Goal: Feedback & Contribution: Submit feedback/report problem

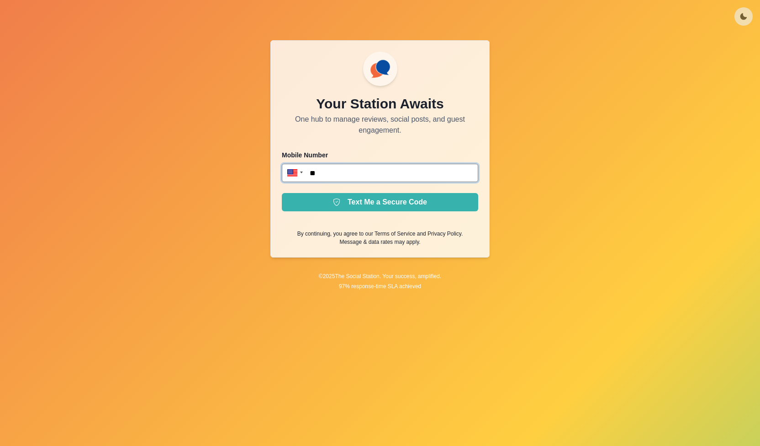
click at [419, 173] on input "**" at bounding box center [380, 173] width 196 height 18
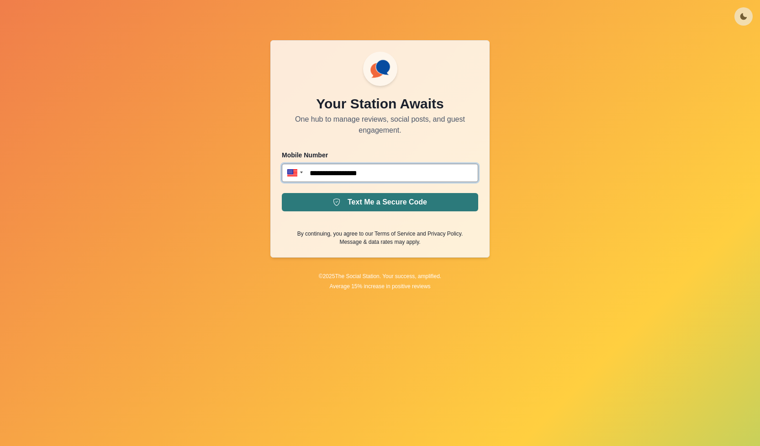
type input "**********"
click at [389, 204] on button "Text Me a Secure Code" at bounding box center [380, 202] width 196 height 18
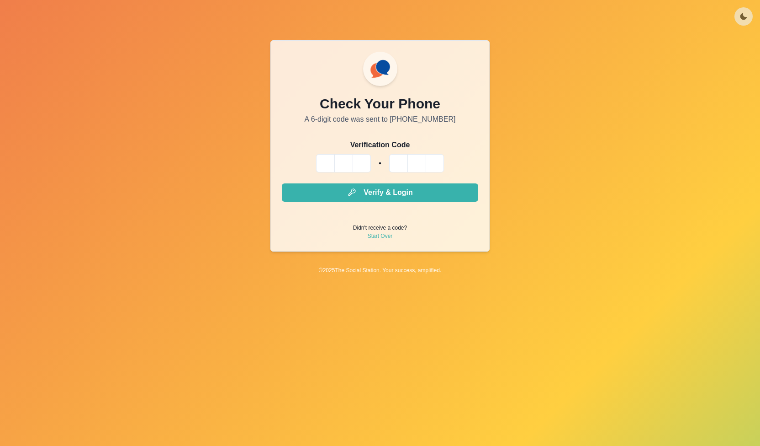
click at [325, 165] on input "Please enter your pin code" at bounding box center [325, 163] width 18 height 18
type input "*"
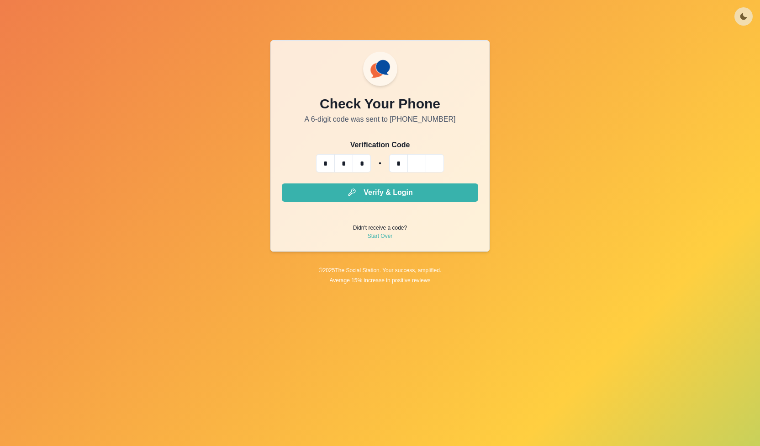
type input "*"
click at [282, 183] on button "Verify & Login" at bounding box center [380, 192] width 196 height 18
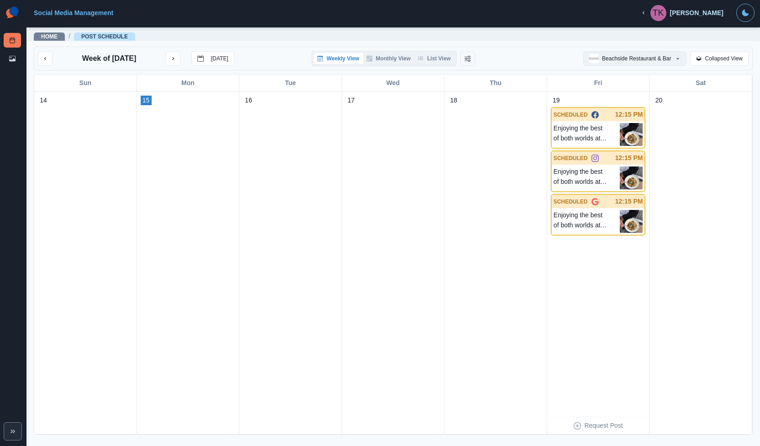
click at [675, 55] on button "Beachside Restaurant & Bar" at bounding box center [635, 58] width 103 height 15
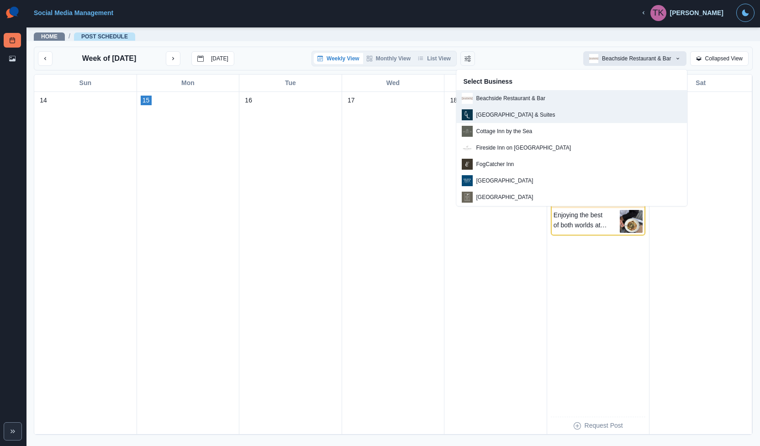
click at [556, 113] on p "[GEOGRAPHIC_DATA] & Suites" at bounding box center [516, 115] width 79 height 8
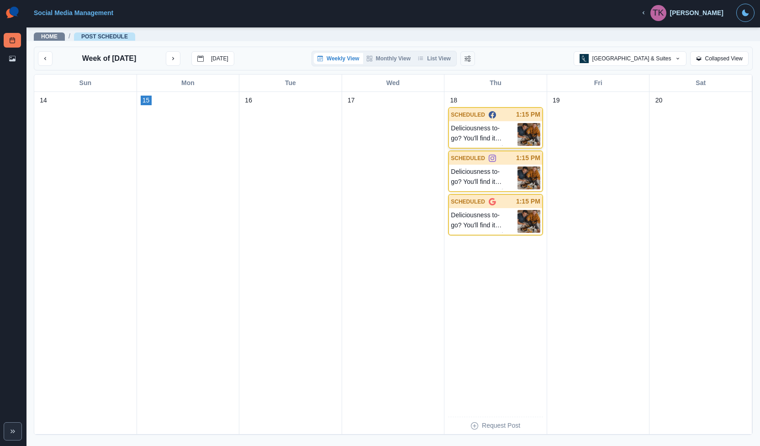
click at [482, 134] on p "Deliciousness to-go? You'll find it The Cow Tipper.🍴 Learn more at [DOMAIN_NAME…" at bounding box center [484, 134] width 67 height 23
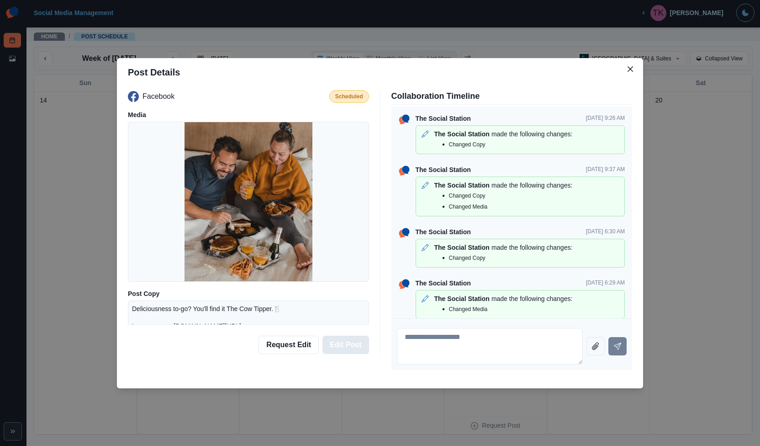
click at [342, 348] on button "Edit Post" at bounding box center [346, 344] width 46 height 18
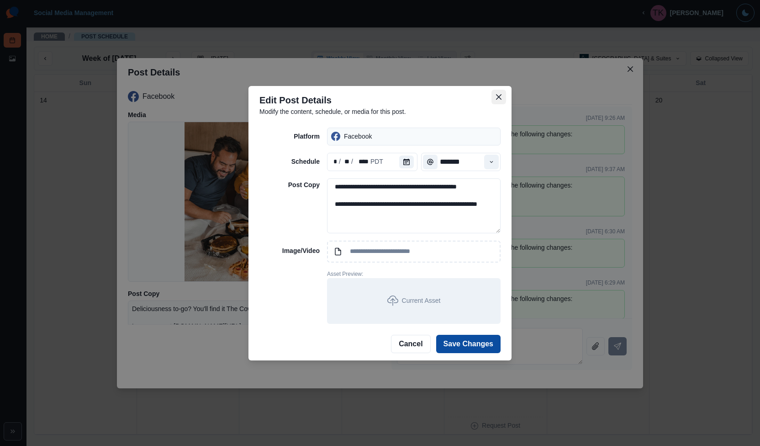
click at [494, 91] on button "Close" at bounding box center [499, 97] width 15 height 15
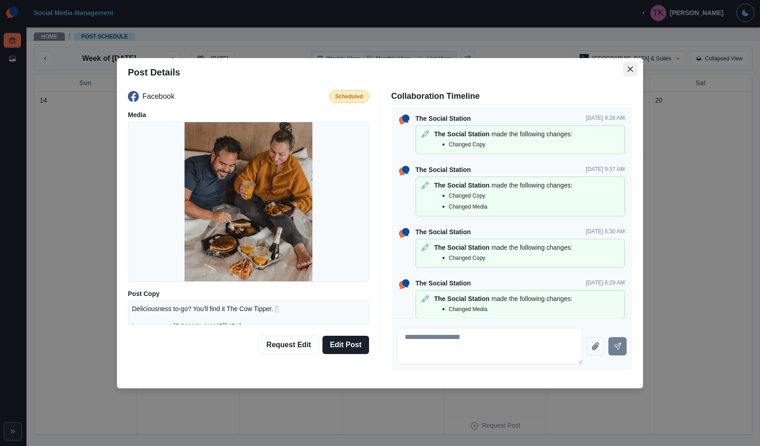
click at [634, 69] on button "Close" at bounding box center [630, 69] width 15 height 15
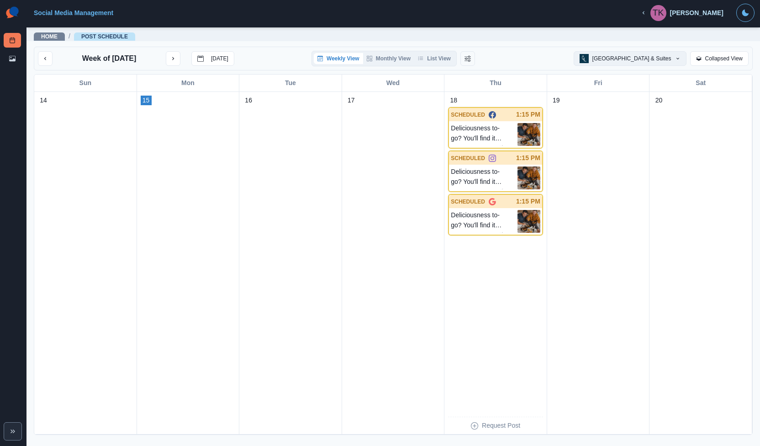
click at [678, 61] on icon "button" at bounding box center [677, 58] width 5 height 5
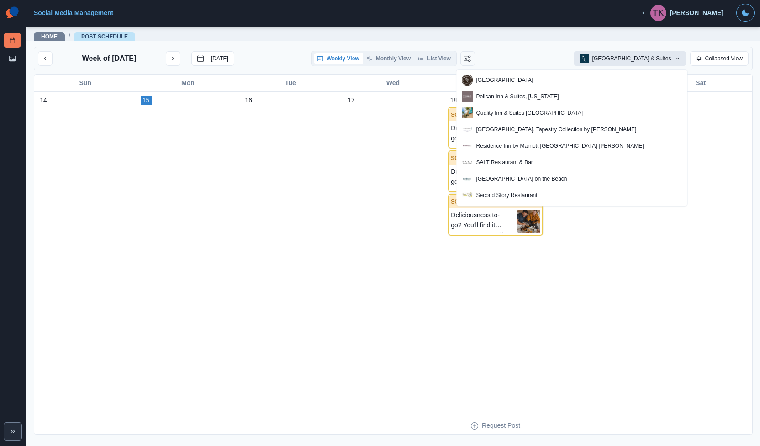
scroll to position [348, 0]
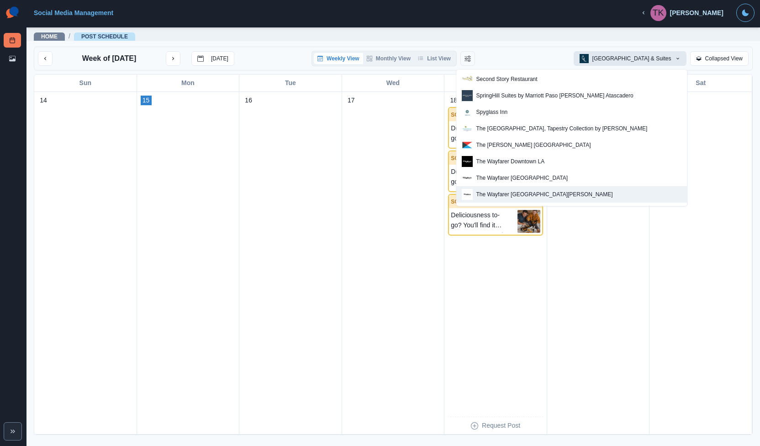
click at [561, 190] on p "The Wayfarer [GEOGRAPHIC_DATA][PERSON_NAME]" at bounding box center [545, 194] width 137 height 8
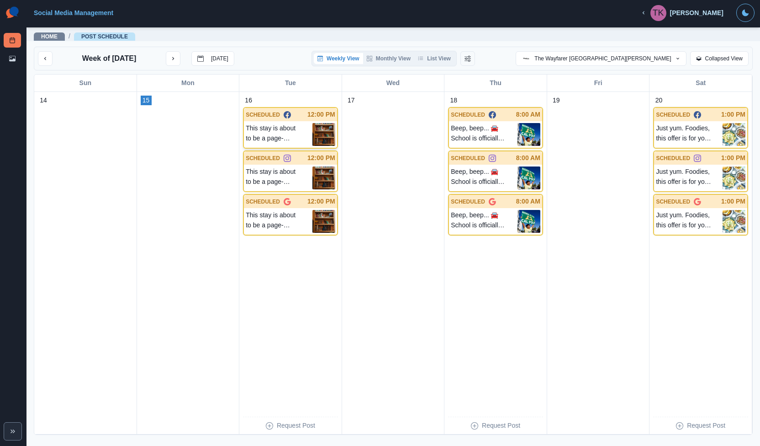
click at [320, 135] on img at bounding box center [324, 134] width 23 height 23
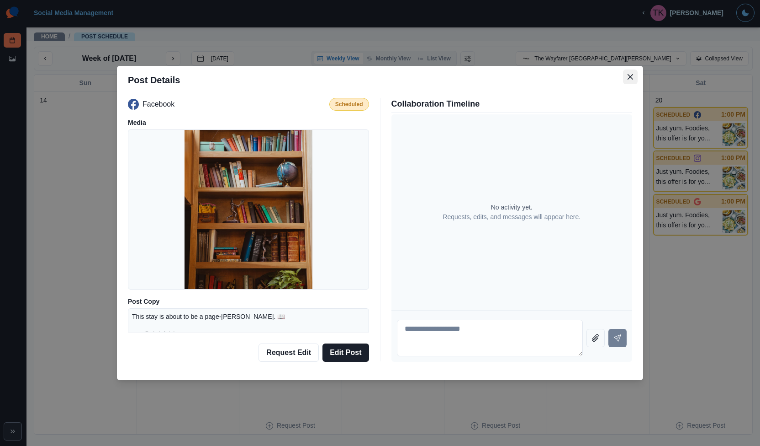
click at [635, 75] on button "Close" at bounding box center [630, 76] width 15 height 15
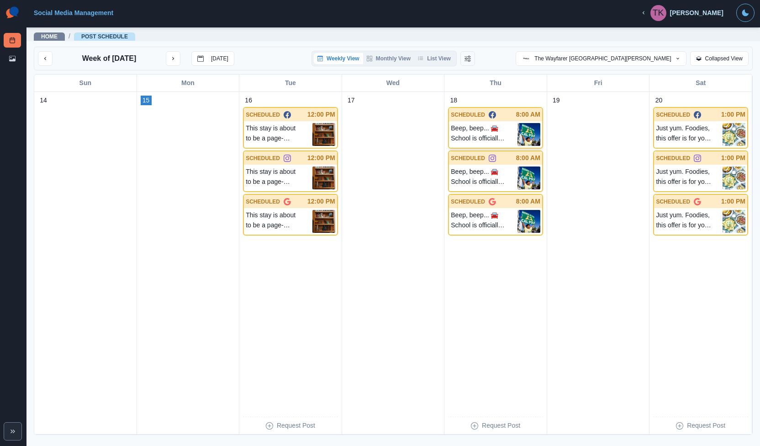
click at [523, 129] on img at bounding box center [529, 134] width 23 height 23
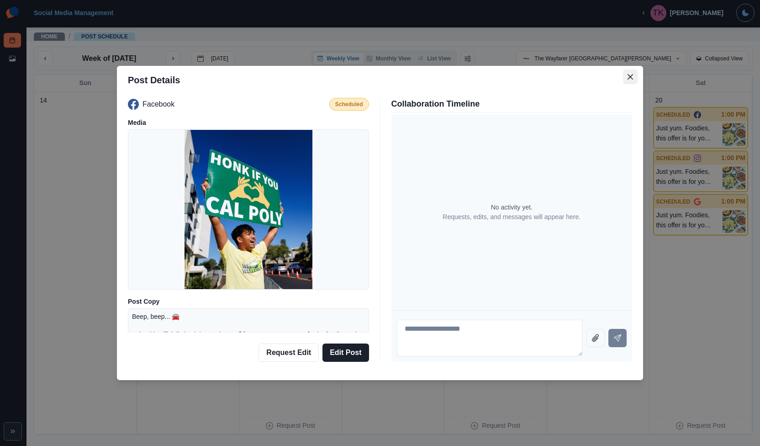
click at [633, 80] on button "Close" at bounding box center [630, 76] width 15 height 15
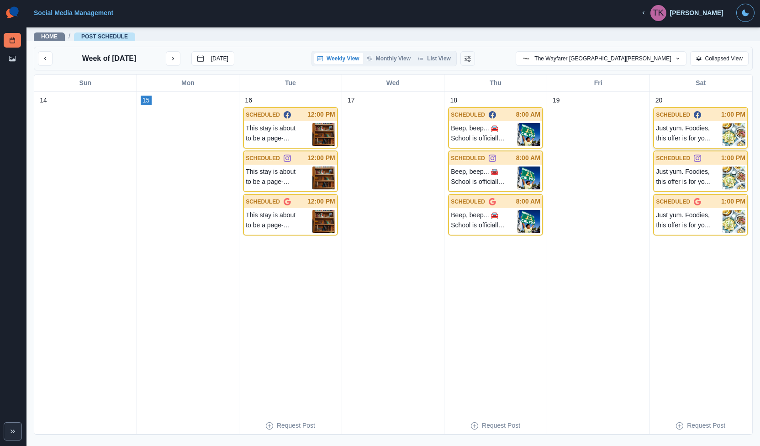
click at [690, 127] on p "Just yum. Foodies, this offer is for you! With our "Sip & Stay in SLO" package,…" at bounding box center [689, 134] width 67 height 23
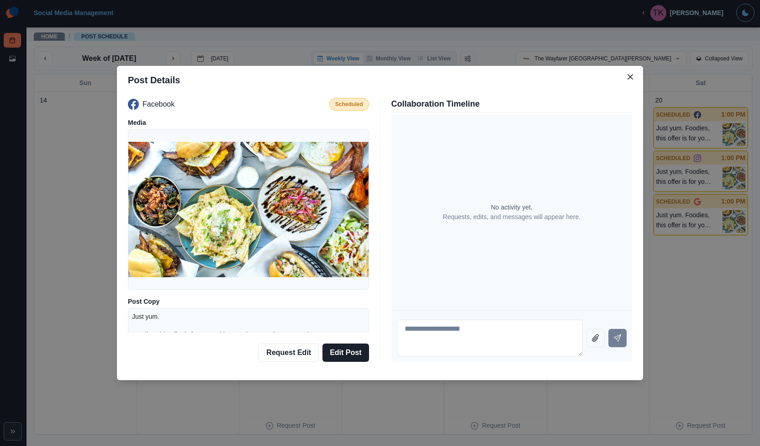
scroll to position [96, 0]
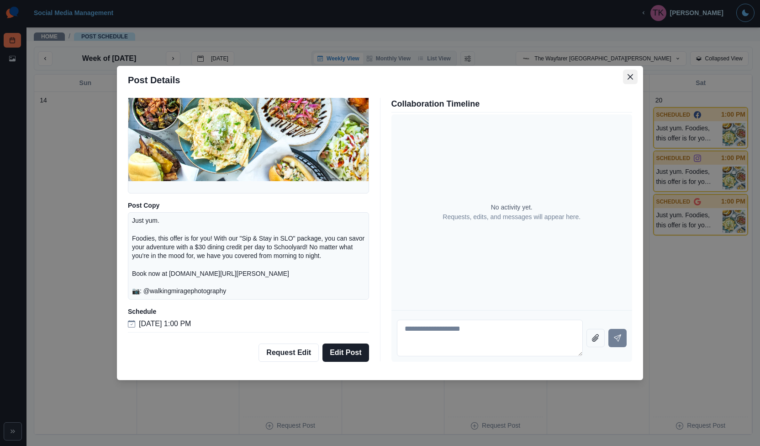
click at [626, 76] on button "Close" at bounding box center [630, 76] width 15 height 15
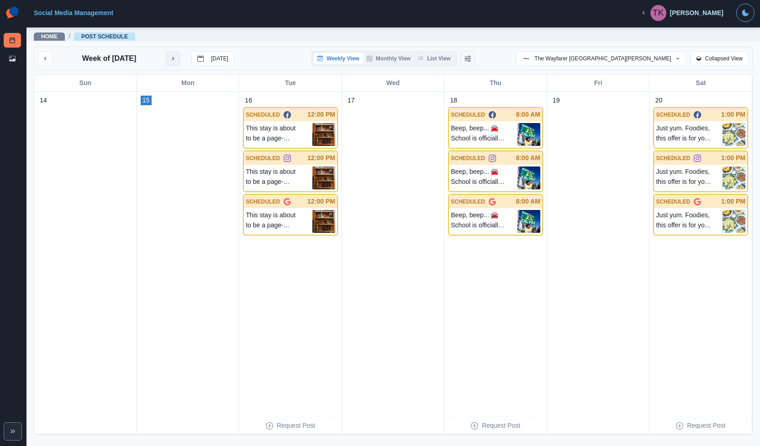
click at [180, 62] on button "next month" at bounding box center [173, 58] width 15 height 15
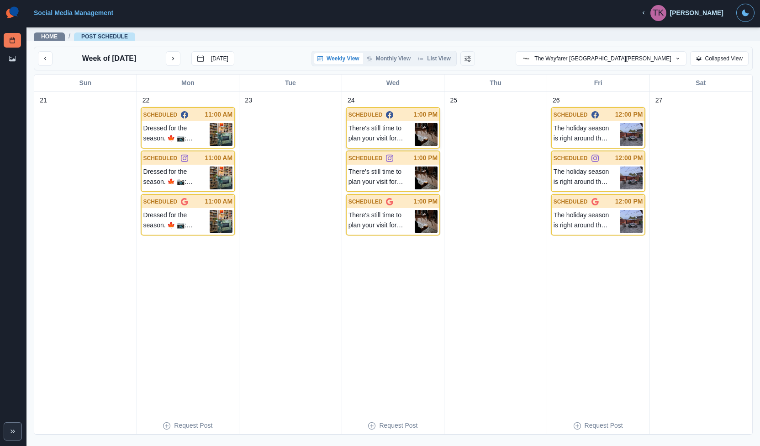
click at [419, 130] on img at bounding box center [426, 134] width 23 height 23
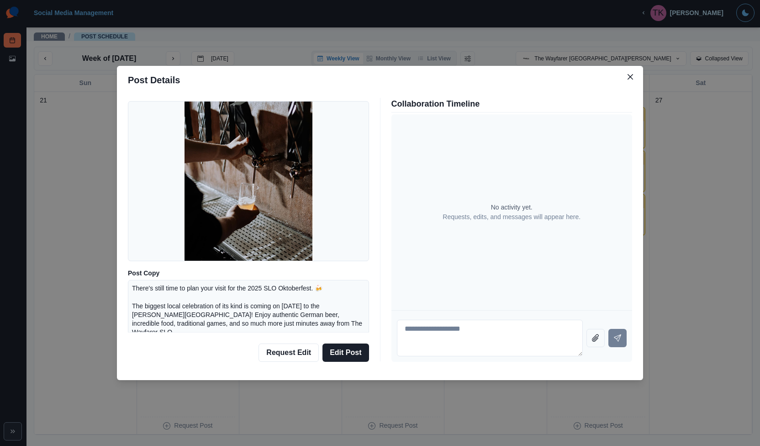
scroll to position [27, 0]
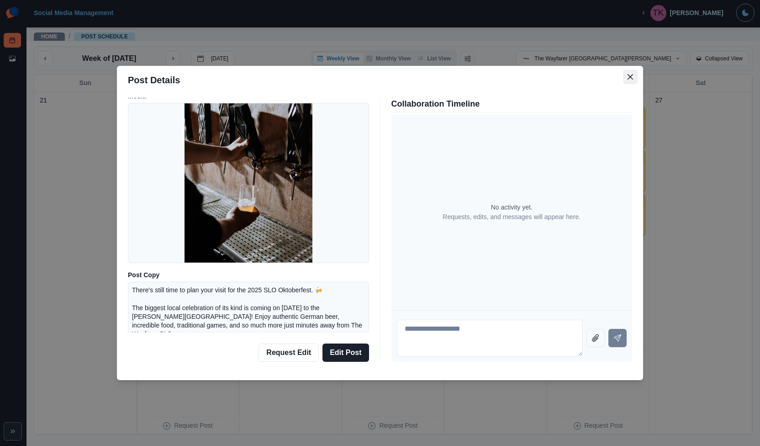
click at [630, 74] on button "Close" at bounding box center [630, 76] width 15 height 15
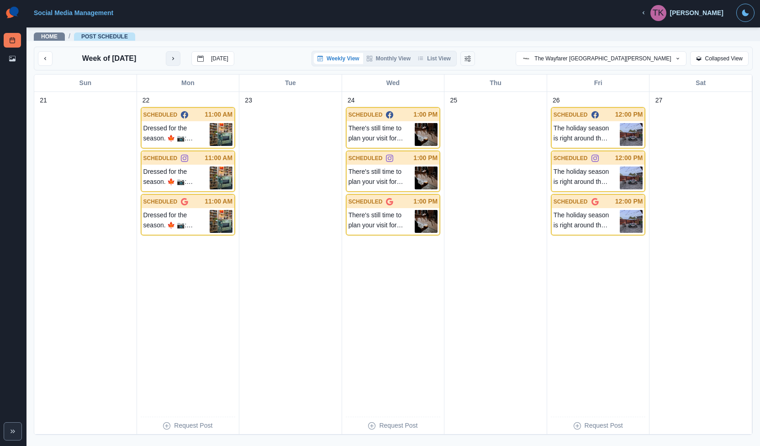
click at [176, 60] on icon "next month" at bounding box center [173, 58] width 6 height 6
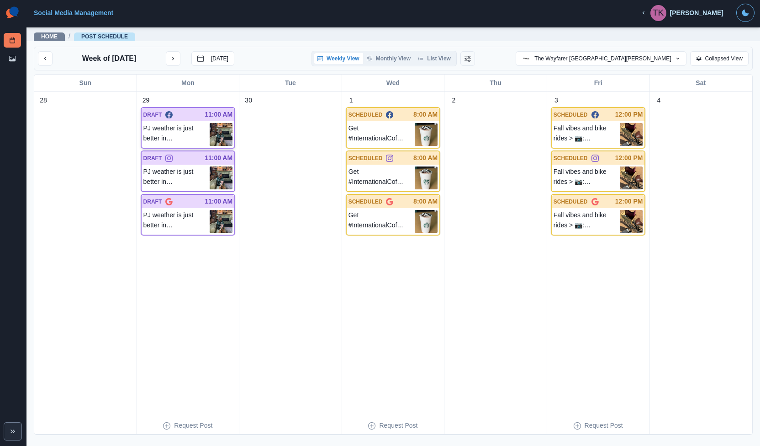
click at [220, 137] on img at bounding box center [221, 134] width 23 height 23
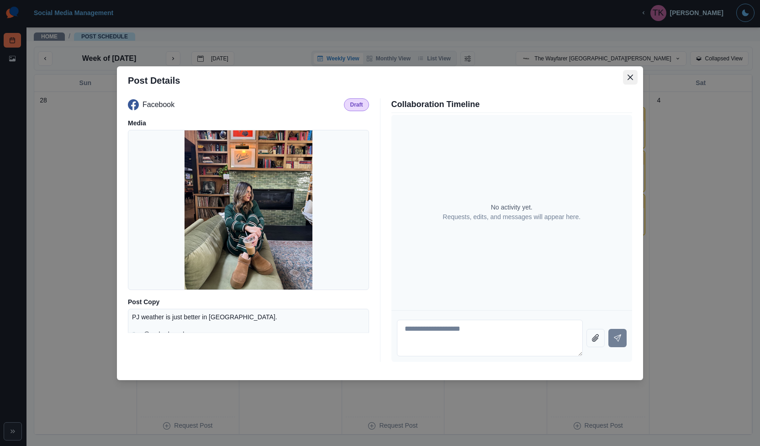
click at [625, 75] on button "Close" at bounding box center [630, 77] width 15 height 15
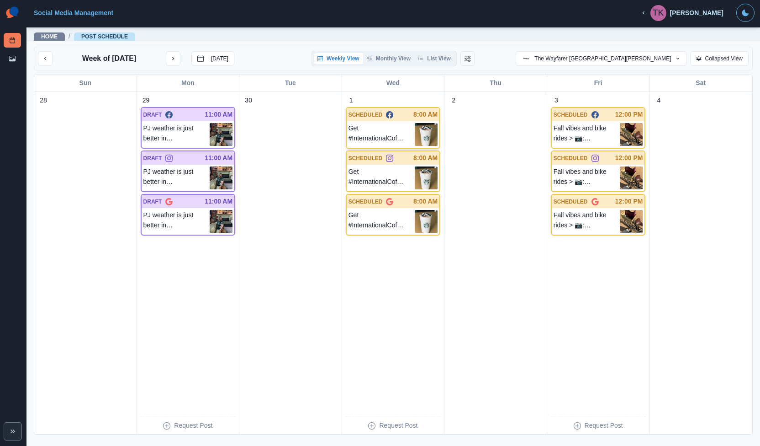
click at [418, 134] on img at bounding box center [426, 134] width 23 height 23
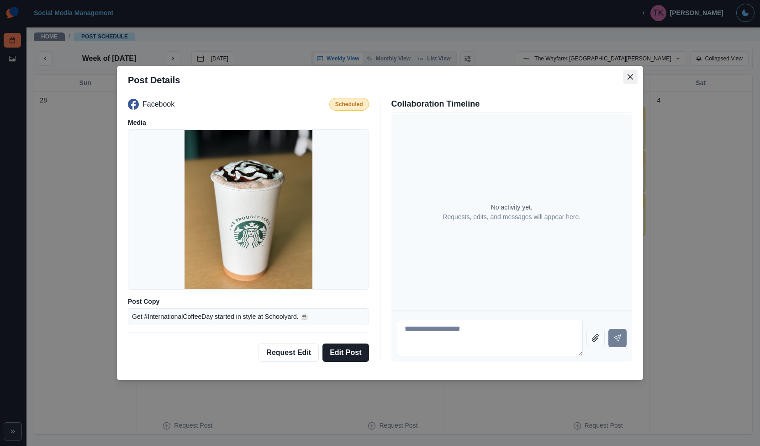
click at [636, 78] on button "Close" at bounding box center [630, 76] width 15 height 15
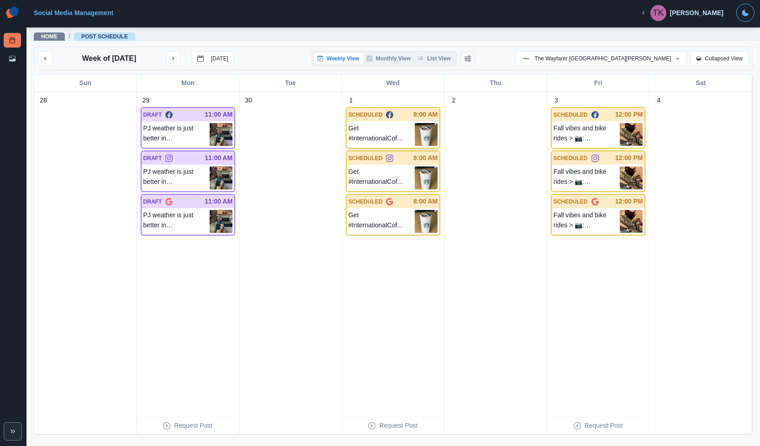
click at [416, 131] on img at bounding box center [426, 134] width 23 height 23
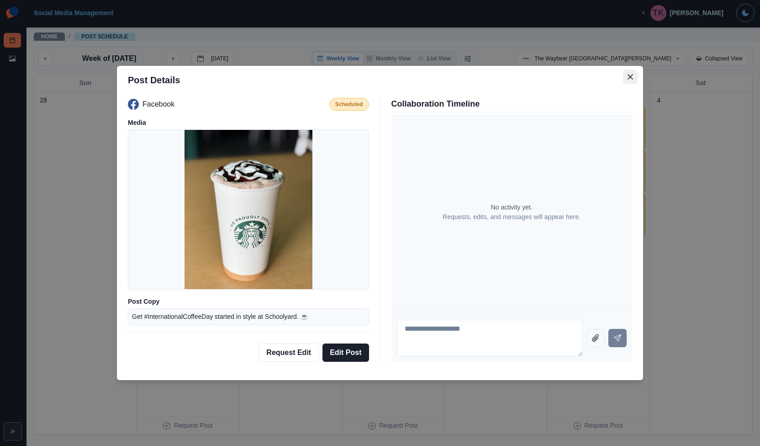
click at [632, 75] on icon "Close" at bounding box center [630, 76] width 5 height 5
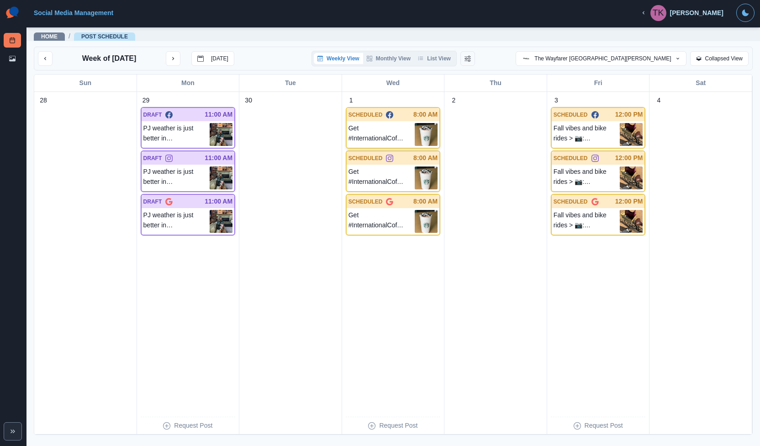
click at [409, 126] on p "Get #InternationalCoffeeDay started in style at Schoolyard. ☕️" at bounding box center [382, 134] width 67 height 23
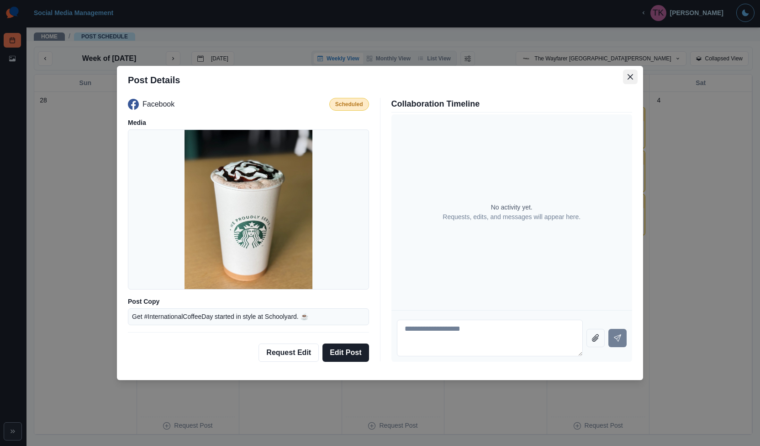
click at [637, 76] on button "Close" at bounding box center [630, 76] width 15 height 15
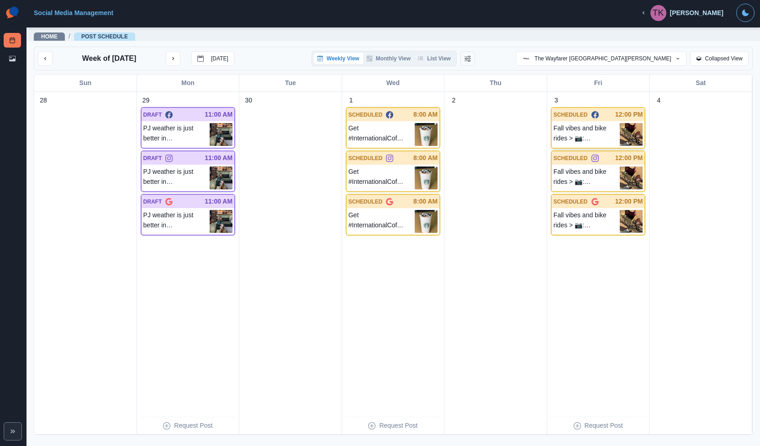
click at [608, 129] on p "Fall vibes and bike rides > 📷: @_chloechloee" at bounding box center [587, 134] width 67 height 23
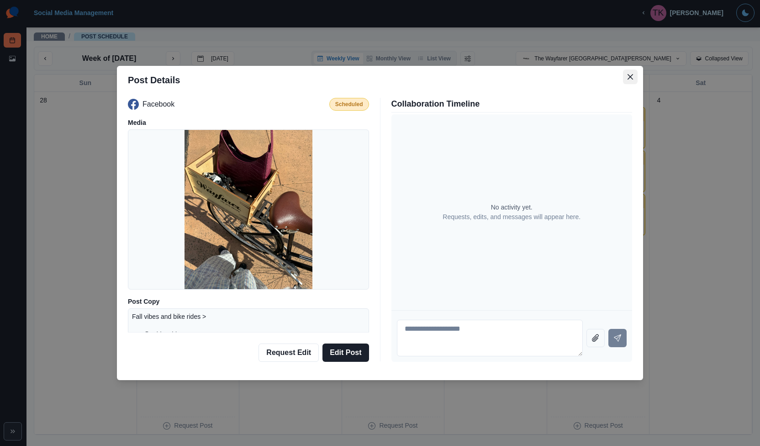
click at [626, 76] on button "Close" at bounding box center [630, 76] width 15 height 15
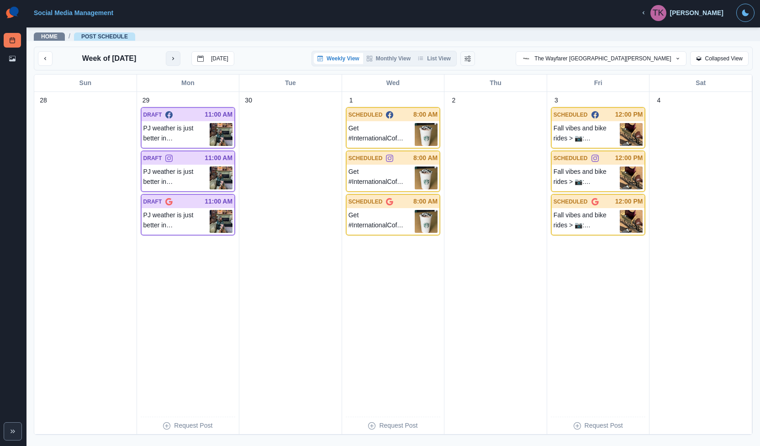
click at [180, 62] on button "next month" at bounding box center [173, 58] width 15 height 15
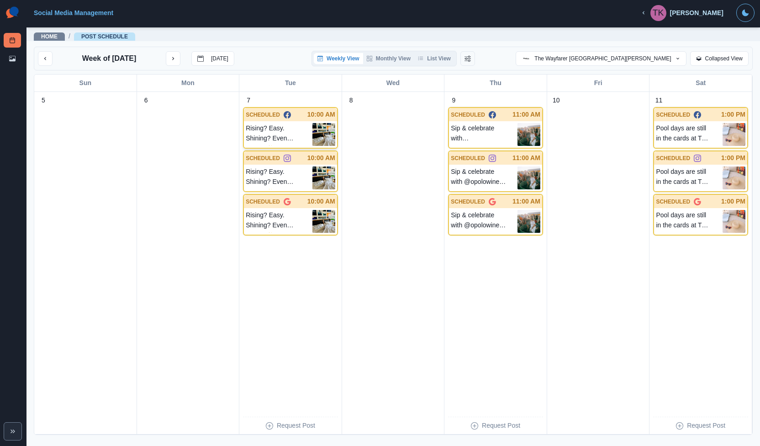
click at [328, 138] on img at bounding box center [324, 134] width 23 height 23
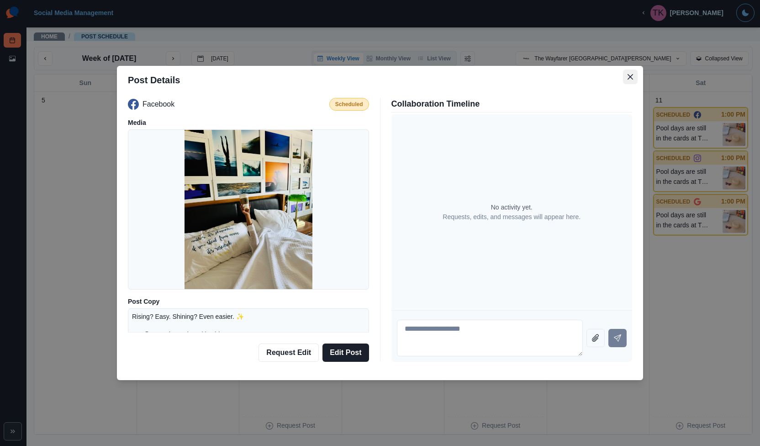
click at [631, 80] on button "Close" at bounding box center [630, 76] width 15 height 15
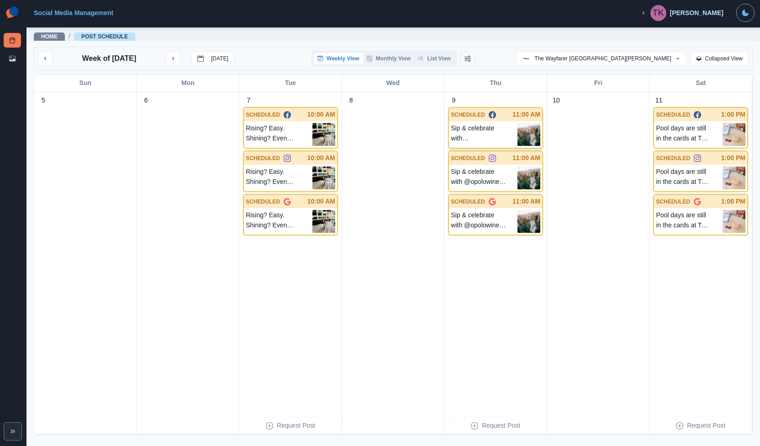
click at [519, 126] on img at bounding box center [529, 134] width 23 height 23
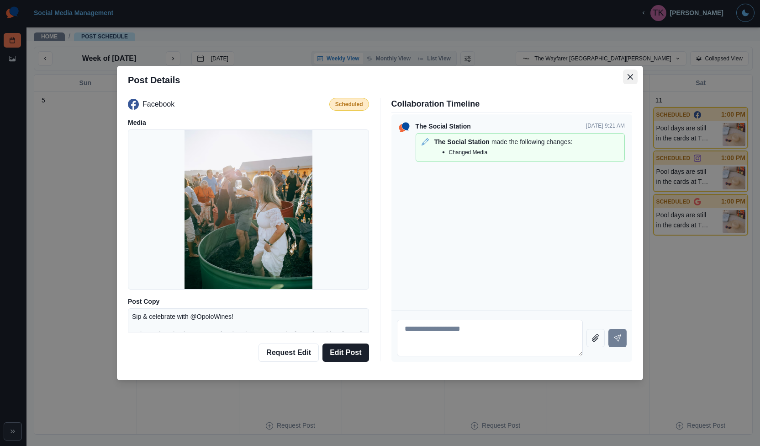
click at [627, 75] on button "Close" at bounding box center [630, 76] width 15 height 15
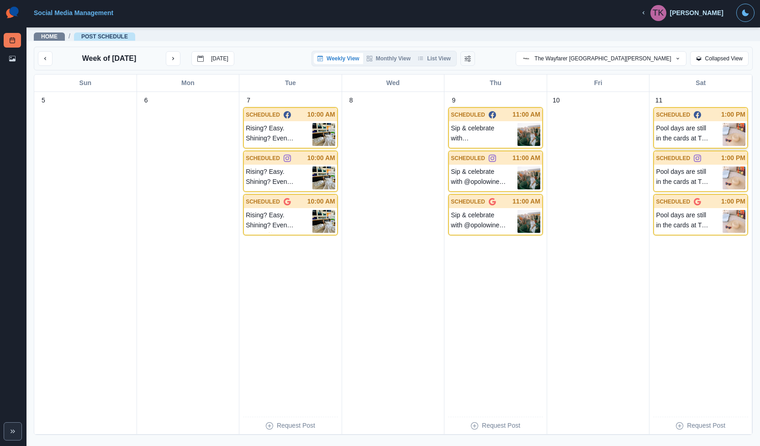
click at [740, 134] on div "Pool days are still in the cards at The Wayfarer SLO! Come kick back, soak up s…" at bounding box center [700, 134] width 93 height 27
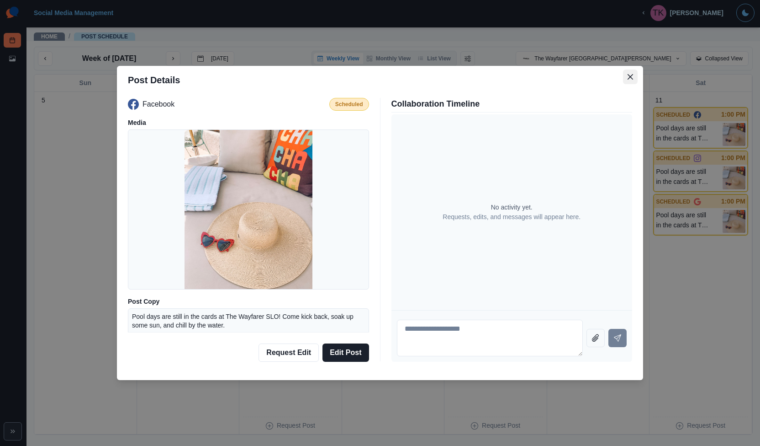
click at [635, 75] on button "Close" at bounding box center [630, 76] width 15 height 15
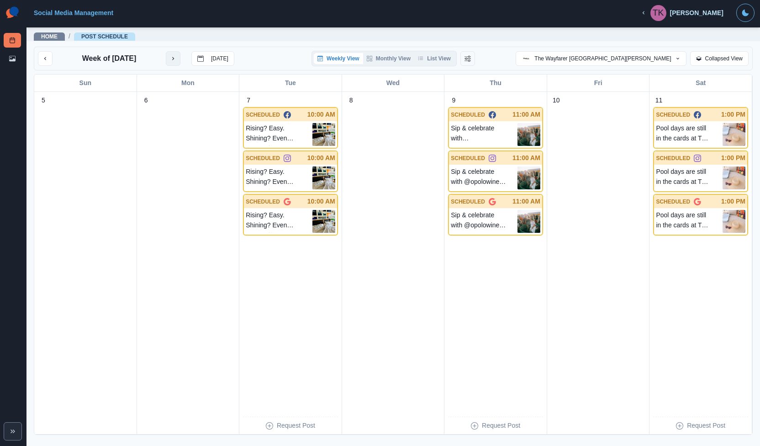
click at [178, 63] on button "next month" at bounding box center [173, 58] width 15 height 15
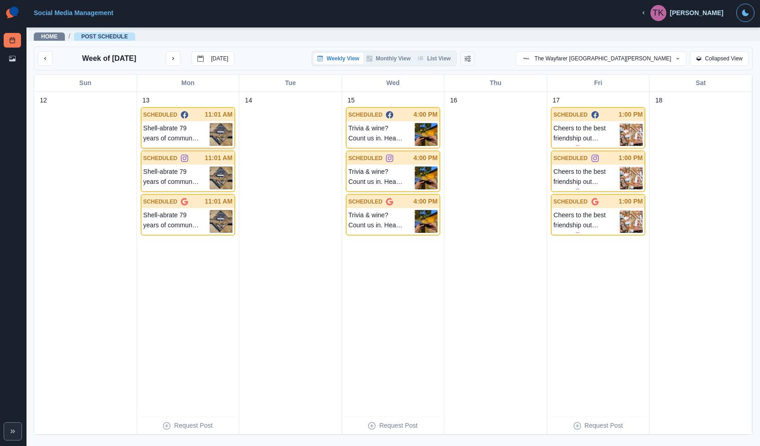
click at [217, 138] on img at bounding box center [221, 134] width 23 height 23
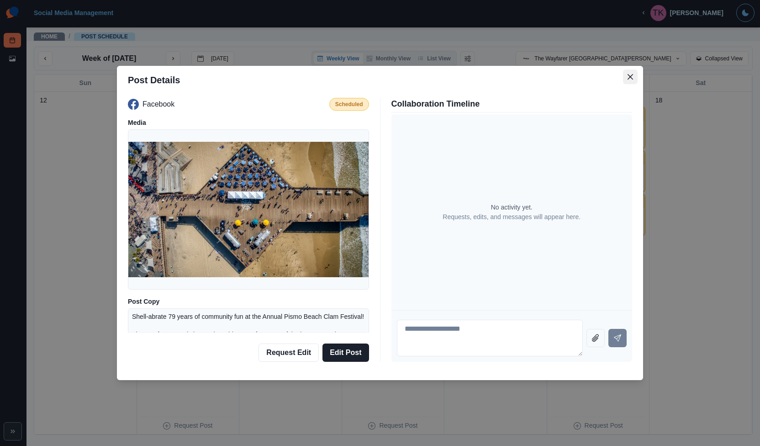
click at [628, 75] on icon "Close" at bounding box center [630, 76] width 5 height 5
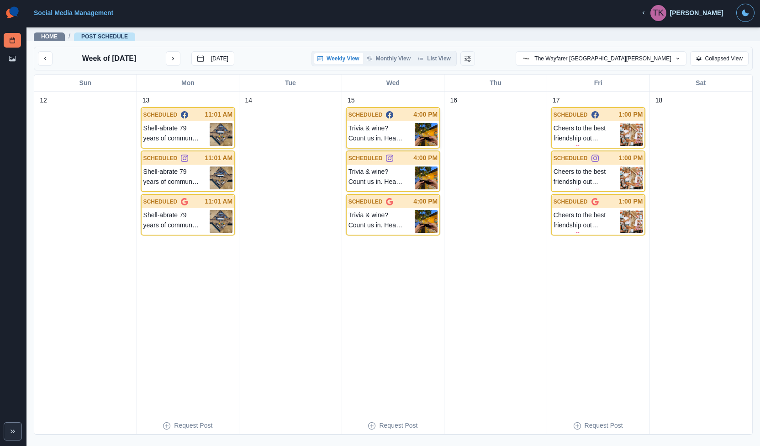
click at [366, 125] on p "Trivia & wine? Count us in. Head to Schoolyard on Wednesdays at 7:00pm for a li…" at bounding box center [382, 134] width 67 height 23
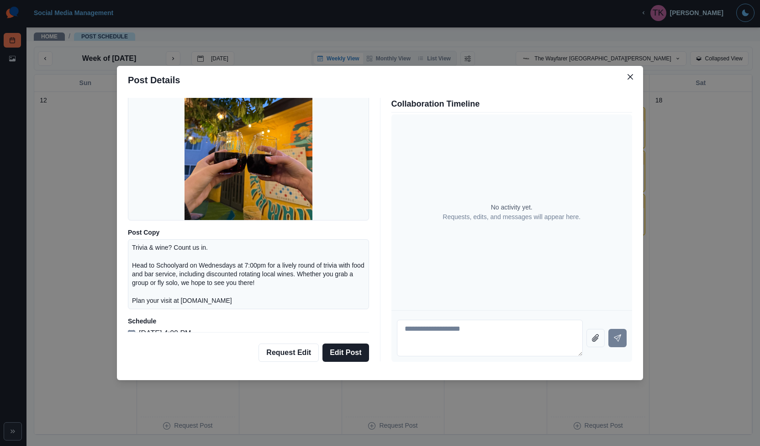
scroll to position [69, 0]
click at [302, 351] on button "Request Edit" at bounding box center [289, 352] width 60 height 18
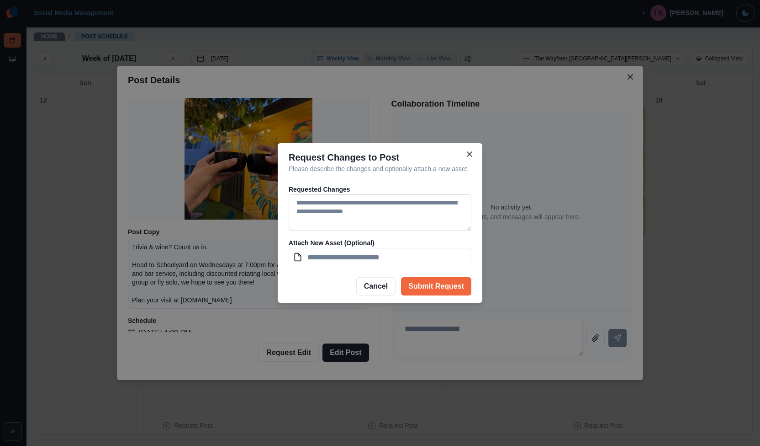
click at [378, 211] on textarea at bounding box center [380, 212] width 183 height 37
type textarea "**********"
click at [429, 284] on button "Submit Request" at bounding box center [436, 286] width 70 height 18
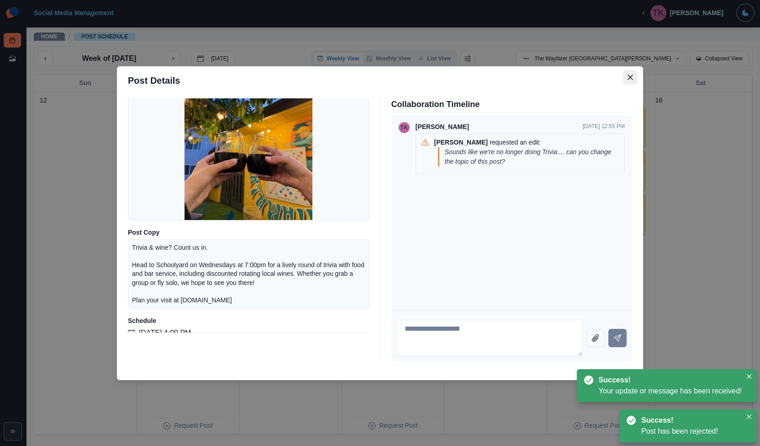
click at [633, 77] on icon "Close" at bounding box center [630, 76] width 5 height 5
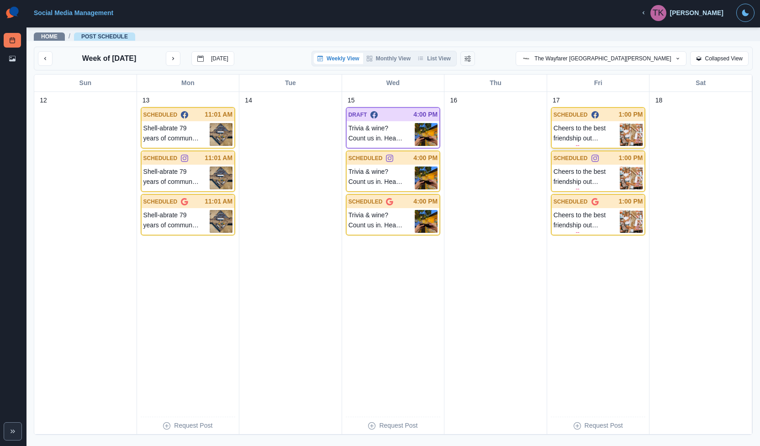
click at [628, 125] on img at bounding box center [631, 134] width 23 height 23
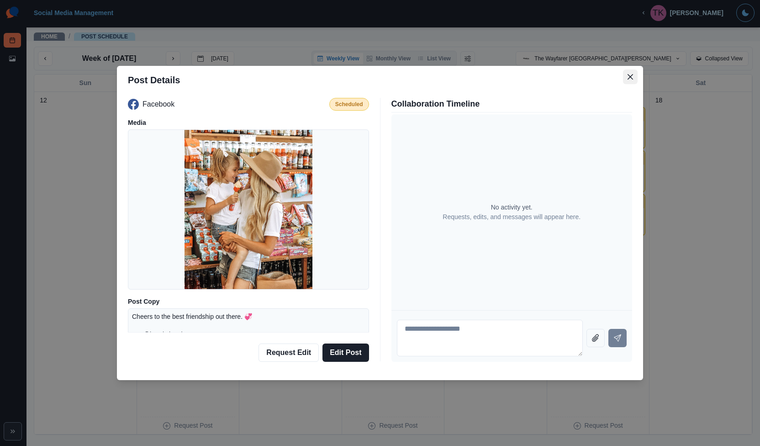
click at [630, 75] on icon "Close" at bounding box center [630, 76] width 5 height 5
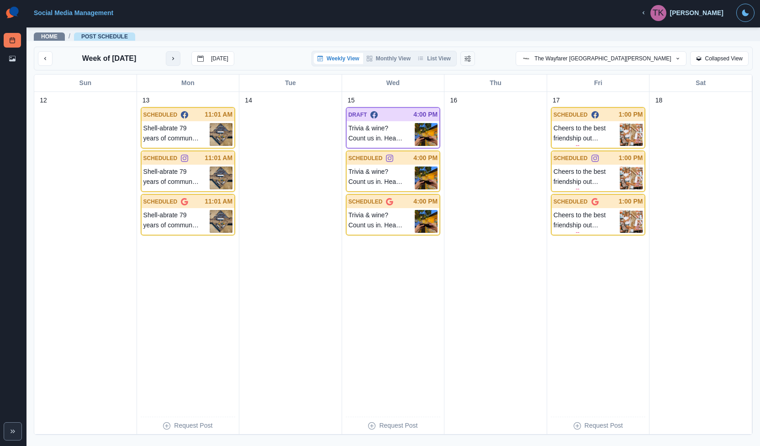
click at [174, 57] on icon "next month" at bounding box center [173, 58] width 6 height 6
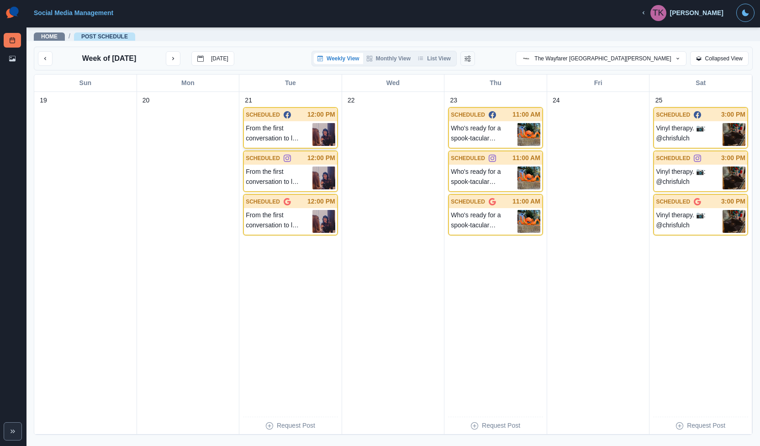
click at [318, 135] on img at bounding box center [324, 134] width 23 height 23
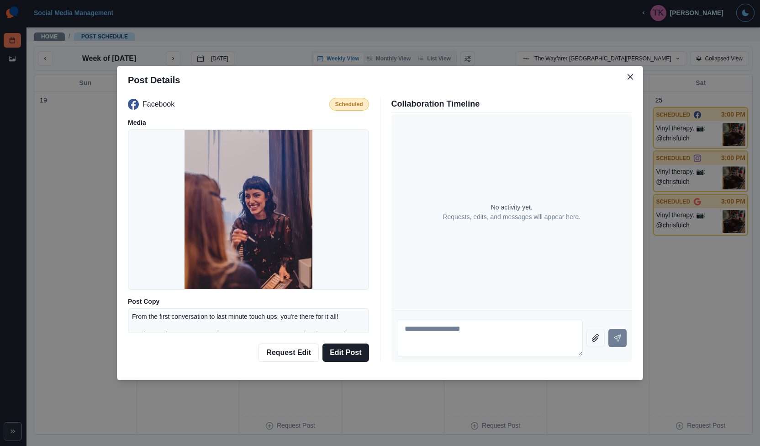
click at [388, 55] on div "Post Details Facebook Scheduled Media Post Copy From the first conversation to …" at bounding box center [380, 223] width 760 height 446
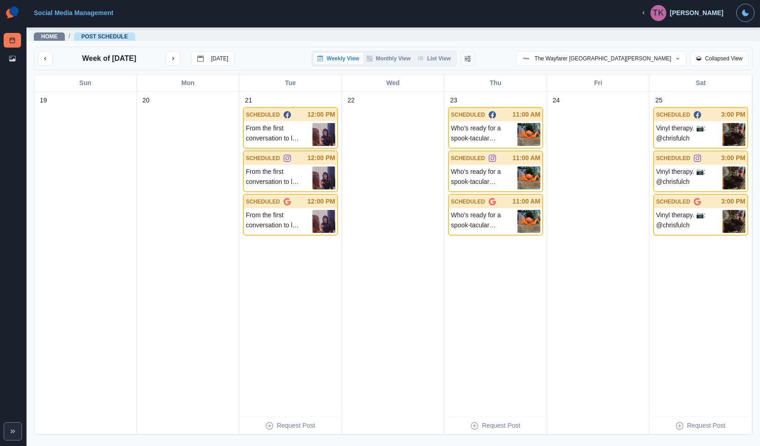
click at [318, 131] on img at bounding box center [324, 134] width 23 height 23
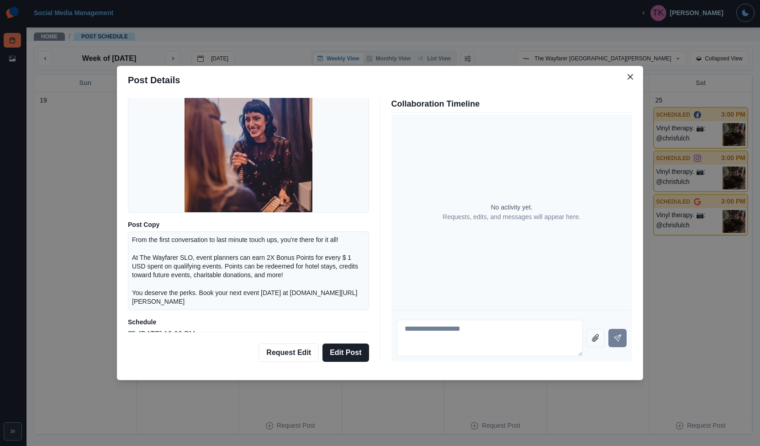
scroll to position [87, 0]
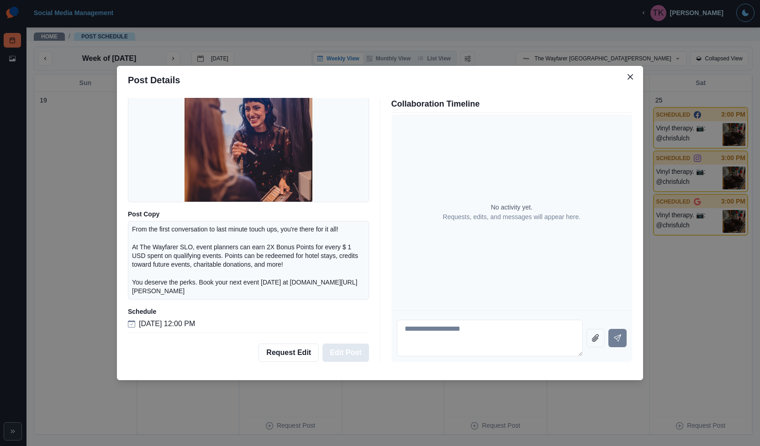
click at [360, 352] on button "Edit Post" at bounding box center [346, 352] width 46 height 18
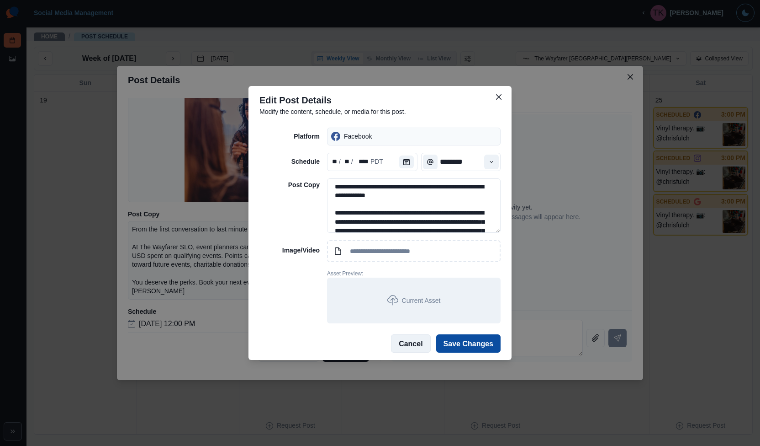
click at [425, 344] on button "Cancel" at bounding box center [410, 343] width 39 height 18
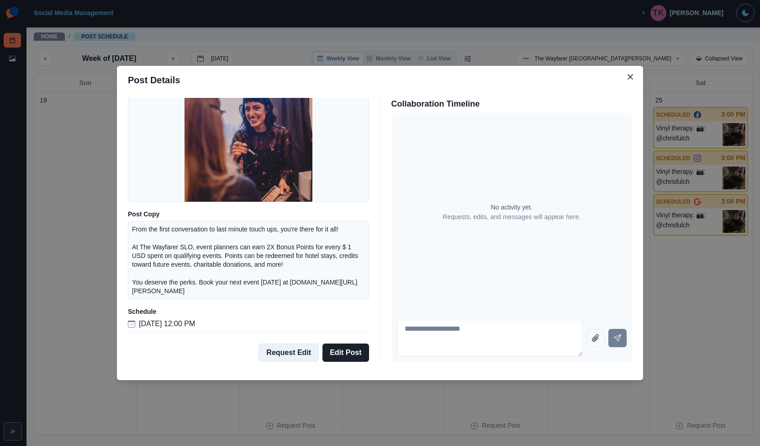
click at [305, 352] on button "Request Edit" at bounding box center [289, 352] width 60 height 18
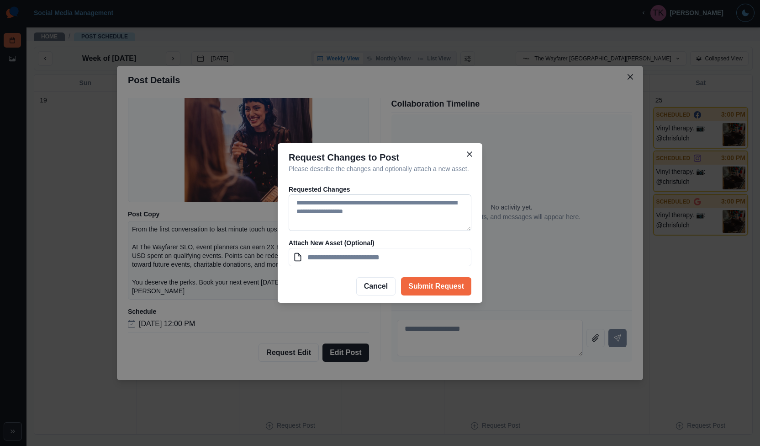
click at [330, 217] on textarea at bounding box center [380, 212] width 183 height 37
type textarea "**********"
click at [419, 278] on button "Submit Request" at bounding box center [436, 286] width 70 height 18
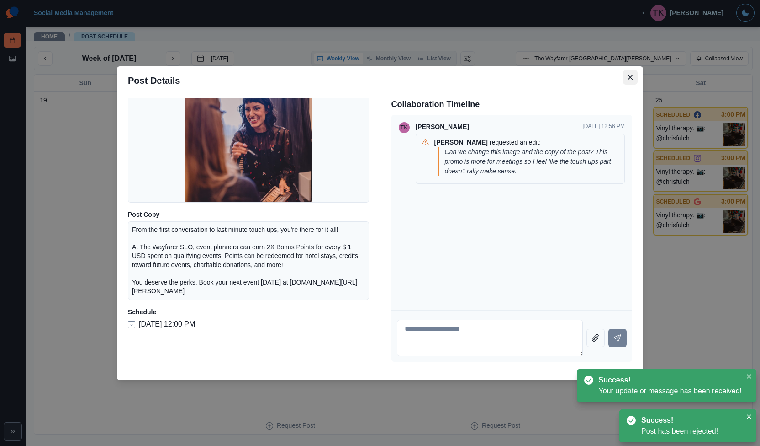
click at [633, 80] on button "Close" at bounding box center [630, 77] width 15 height 15
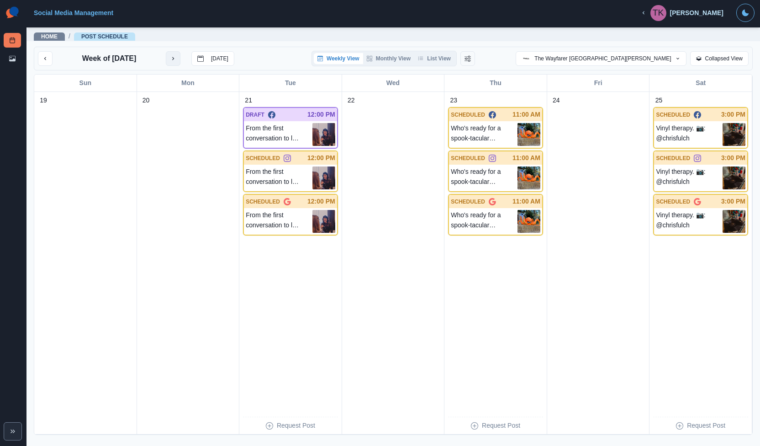
click at [176, 64] on button "next month" at bounding box center [173, 58] width 15 height 15
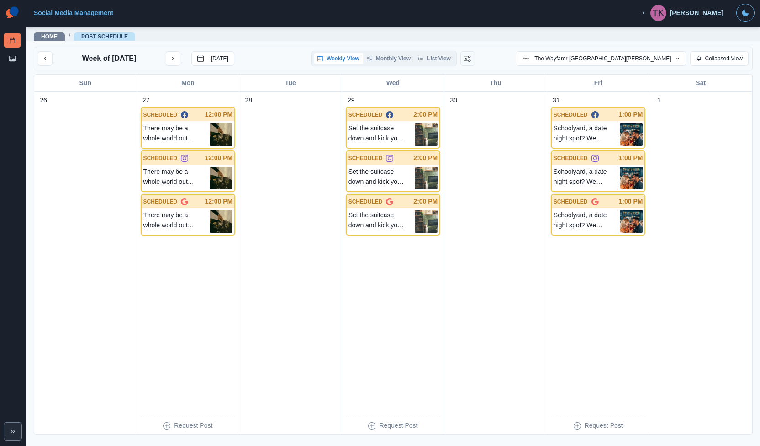
click at [224, 134] on img at bounding box center [221, 134] width 23 height 23
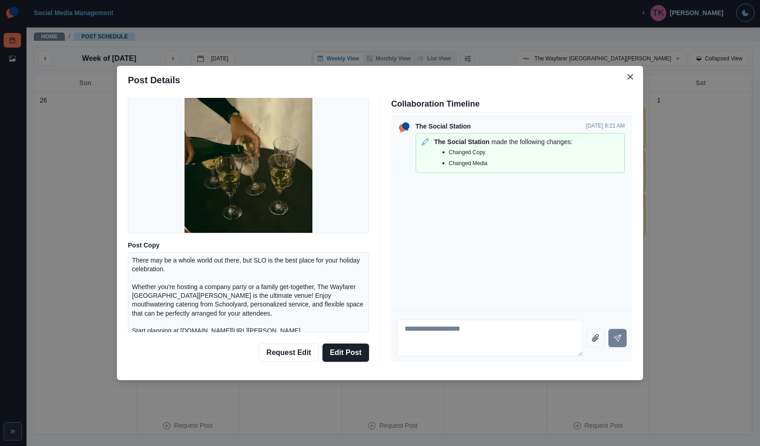
scroll to position [58, 0]
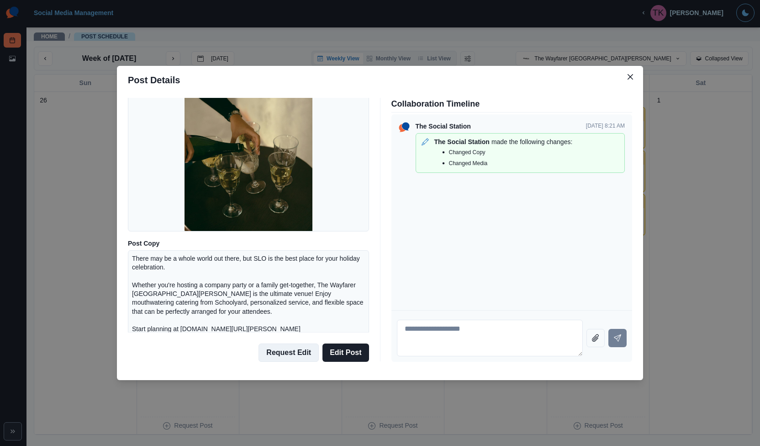
click at [294, 354] on button "Request Edit" at bounding box center [289, 352] width 60 height 18
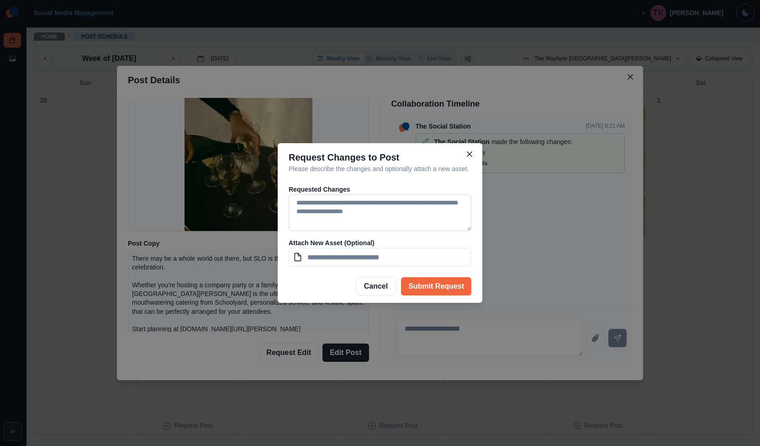
click at [333, 219] on textarea at bounding box center [380, 212] width 183 height 37
type textarea "**********"
click at [431, 288] on button "Submit Request" at bounding box center [436, 286] width 70 height 18
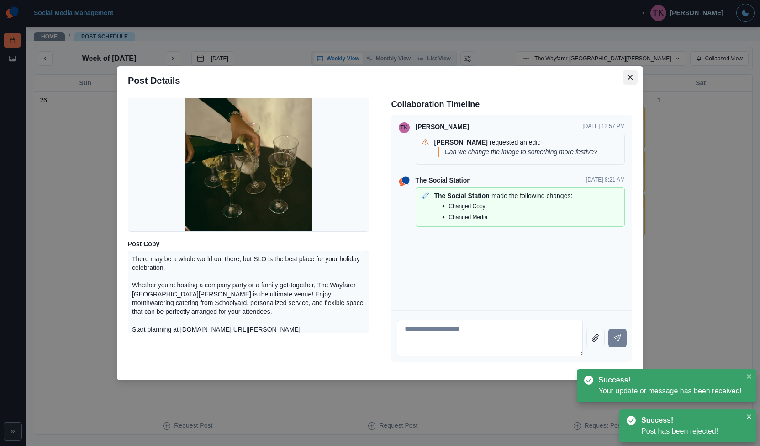
click at [627, 77] on button "Close" at bounding box center [630, 77] width 15 height 15
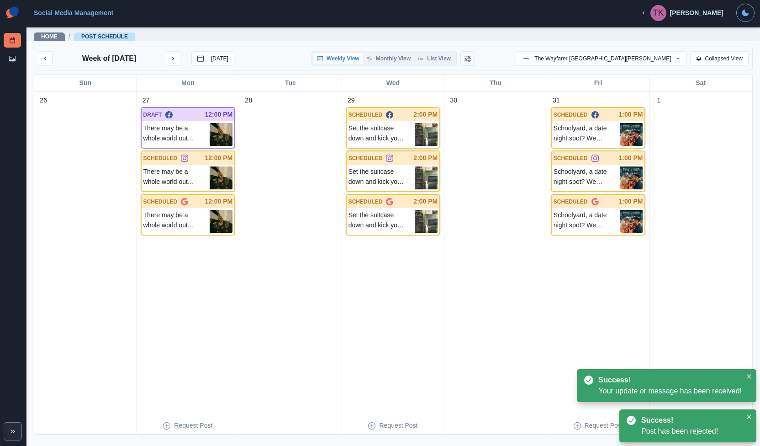
click at [382, 133] on p "Set the suitcase down and kick your feet up, it's R&R time. ✨ 📷: @_chloechloee" at bounding box center [382, 134] width 67 height 23
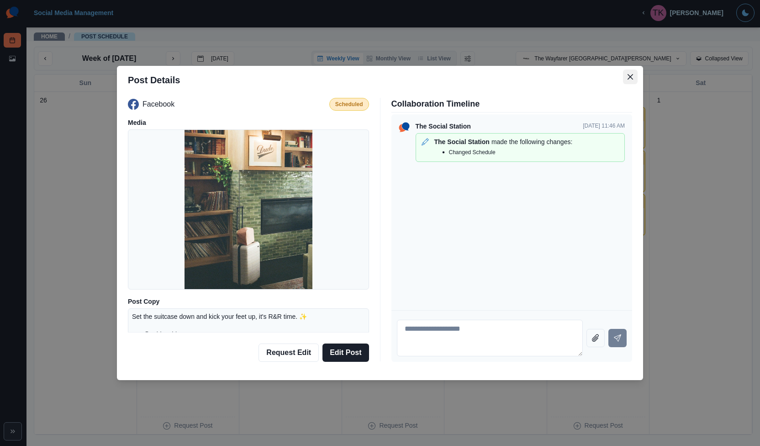
click at [633, 74] on button "Close" at bounding box center [630, 76] width 15 height 15
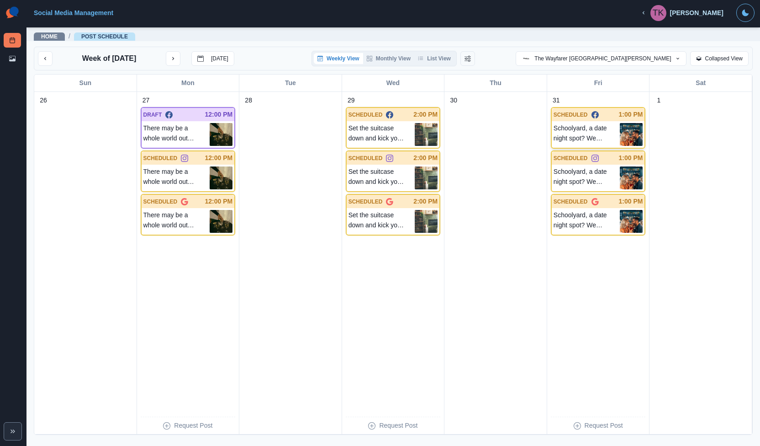
click at [620, 137] on img at bounding box center [631, 134] width 23 height 23
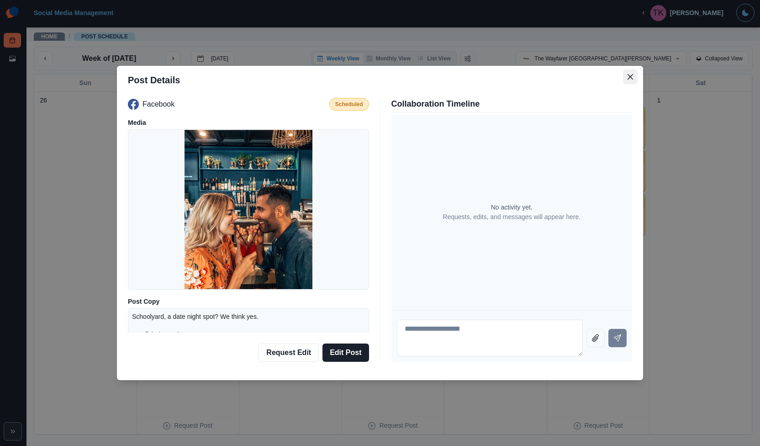
click at [632, 79] on icon "Close" at bounding box center [630, 76] width 5 height 5
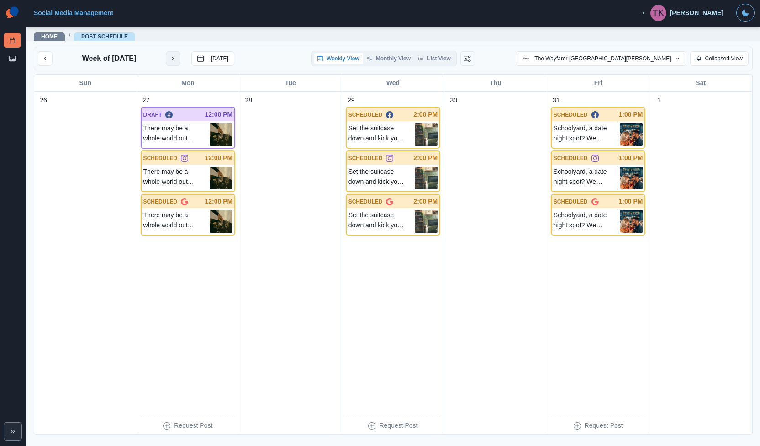
click at [176, 59] on button "next month" at bounding box center [173, 58] width 15 height 15
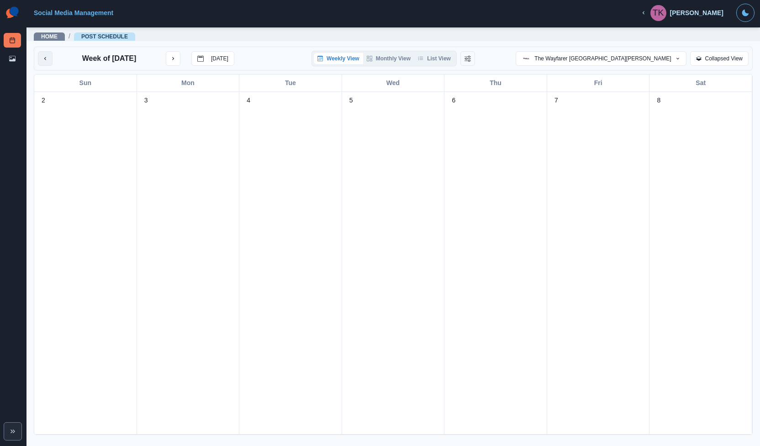
click at [46, 58] on icon "previous month" at bounding box center [45, 58] width 6 height 6
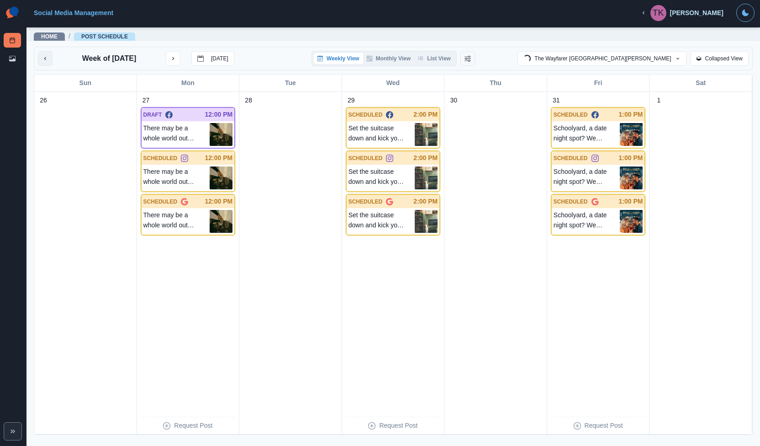
click at [46, 58] on icon "previous month" at bounding box center [45, 58] width 6 height 6
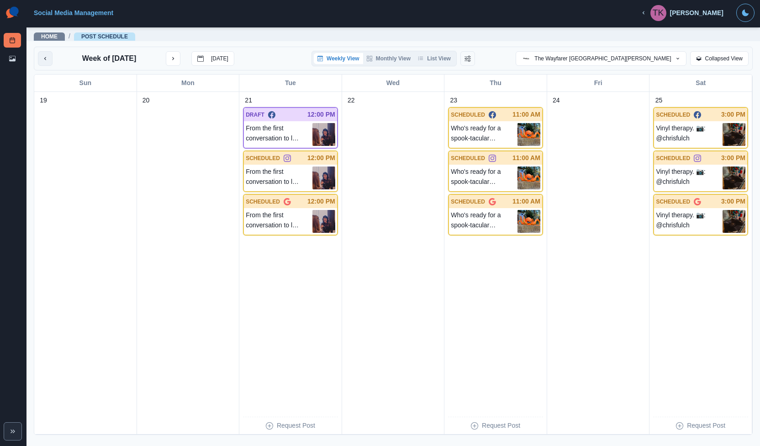
click at [46, 58] on icon "previous month" at bounding box center [45, 58] width 6 height 6
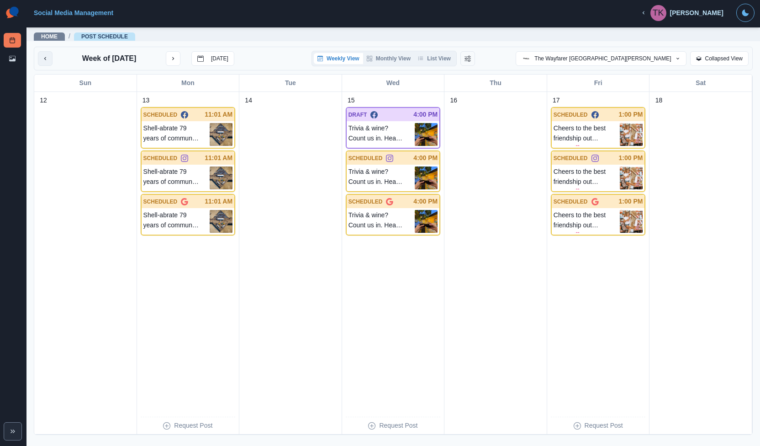
click at [46, 58] on icon "previous month" at bounding box center [45, 58] width 6 height 6
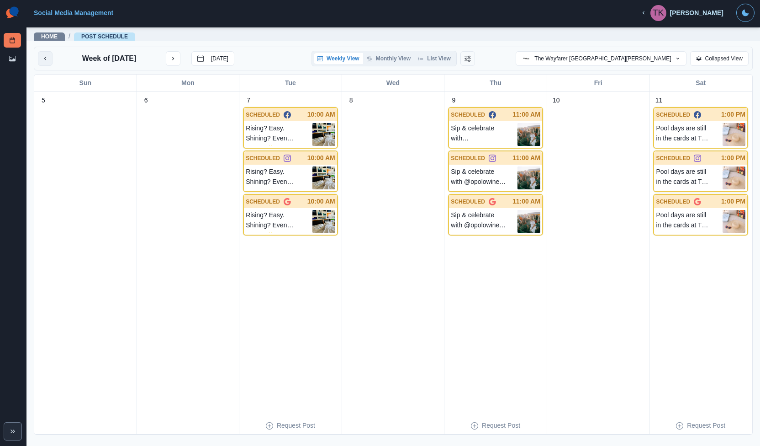
click at [46, 58] on icon "previous month" at bounding box center [45, 58] width 6 height 6
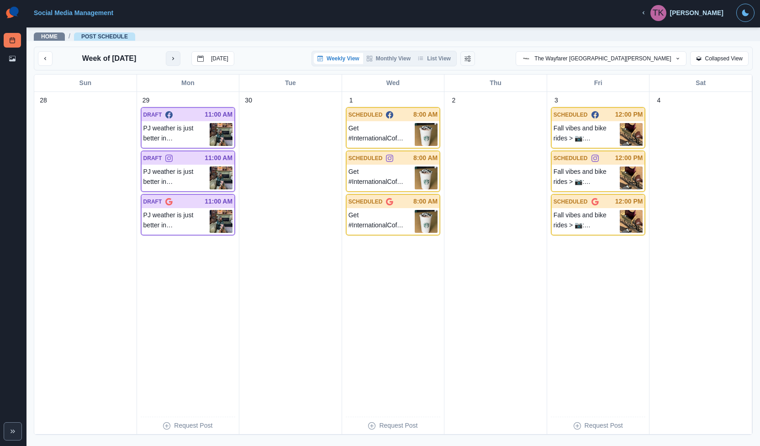
click at [176, 58] on icon "next month" at bounding box center [173, 58] width 6 height 6
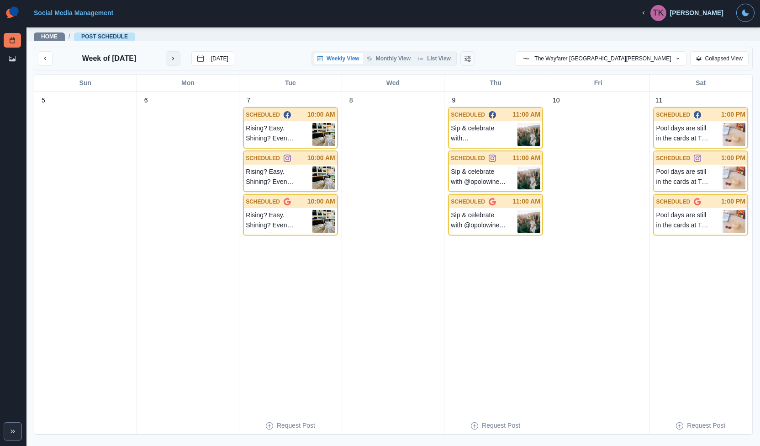
click at [170, 60] on icon "next month" at bounding box center [173, 58] width 6 height 6
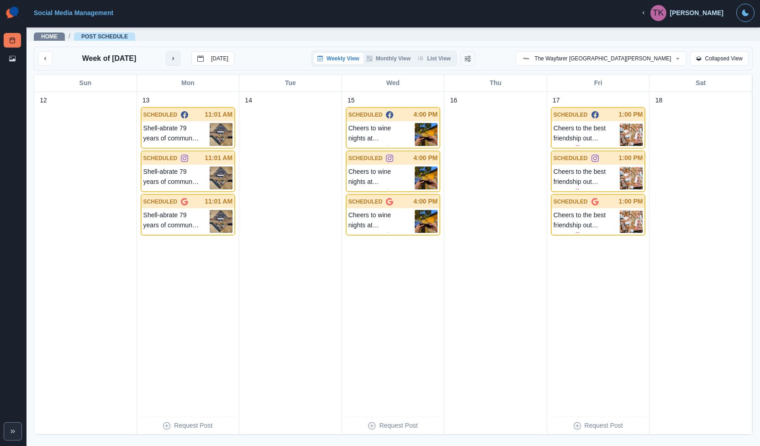
click at [170, 60] on icon "next month" at bounding box center [173, 58] width 6 height 6
